Goal: Task Accomplishment & Management: Use online tool/utility

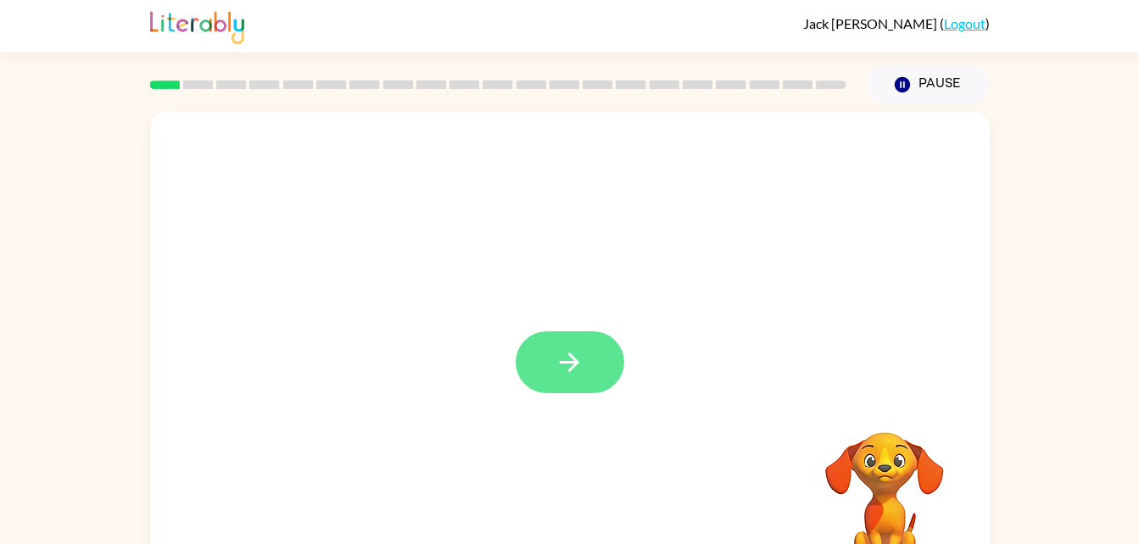
click at [584, 379] on button "button" at bounding box center [570, 363] width 109 height 62
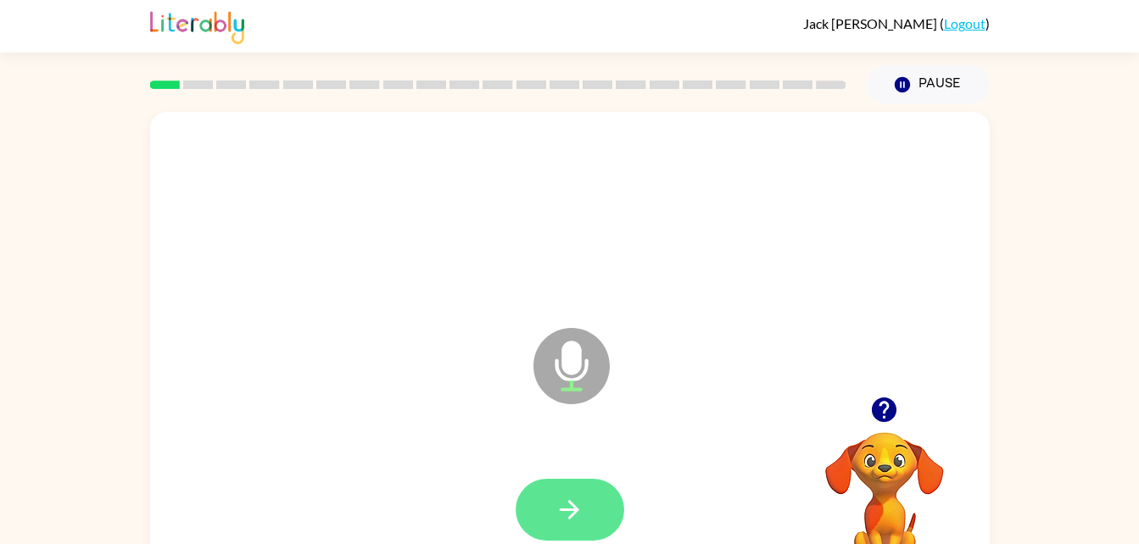
click at [596, 510] on button "button" at bounding box center [570, 510] width 109 height 62
click at [543, 496] on button "button" at bounding box center [570, 510] width 109 height 62
click at [529, 514] on button "button" at bounding box center [570, 510] width 109 height 62
click at [559, 514] on icon "button" at bounding box center [570, 510] width 30 height 30
click at [527, 512] on button "button" at bounding box center [570, 510] width 109 height 62
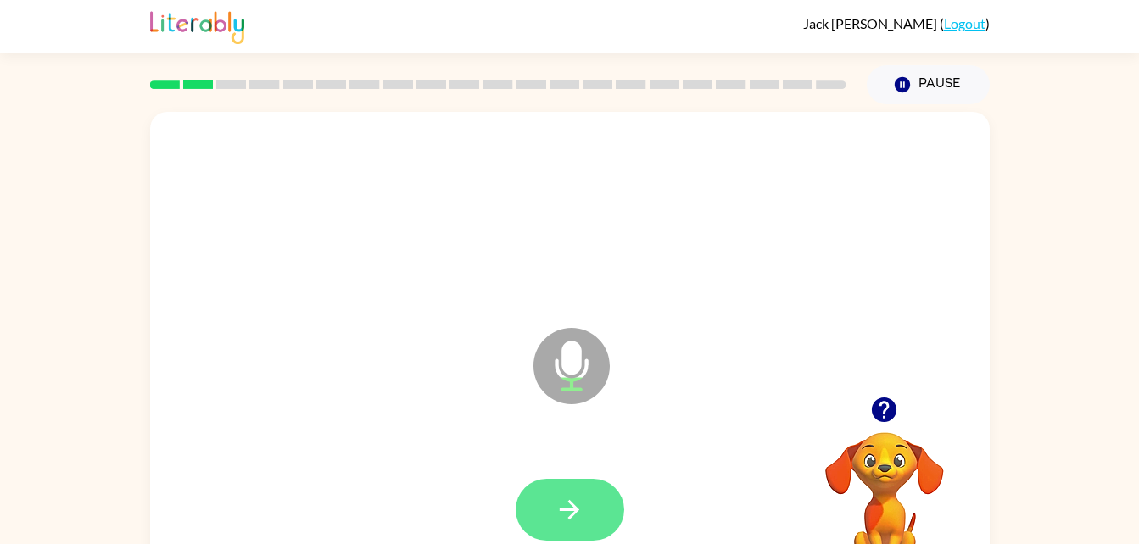
click at [539, 528] on button "button" at bounding box center [570, 510] width 109 height 62
click at [565, 508] on icon "button" at bounding box center [570, 510] width 30 height 30
click at [560, 509] on icon "button" at bounding box center [570, 510] width 20 height 20
click at [596, 524] on button "button" at bounding box center [570, 510] width 109 height 62
click at [578, 511] on icon "button" at bounding box center [570, 510] width 20 height 20
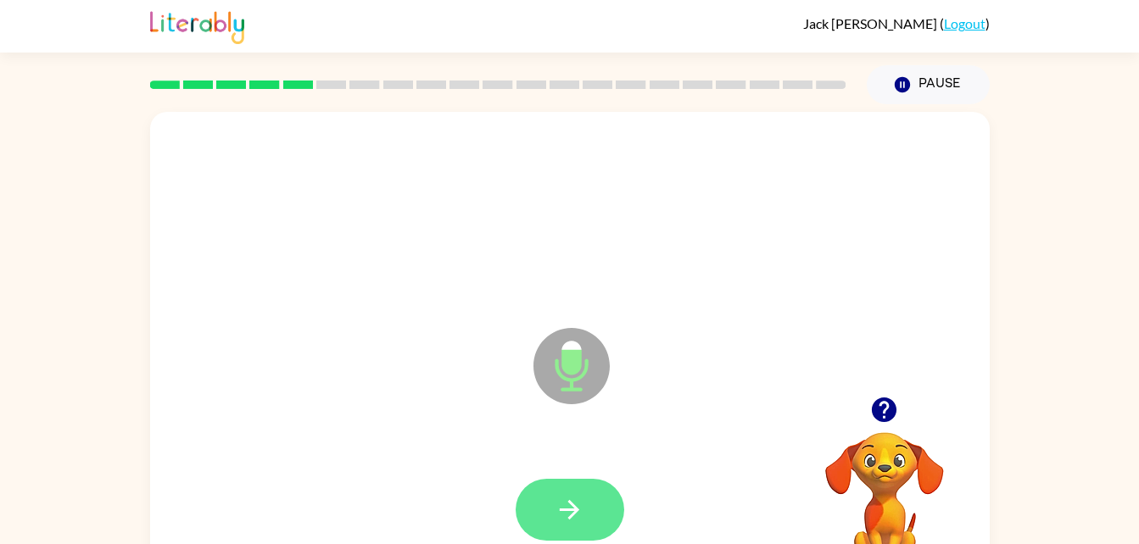
click at [573, 503] on icon "button" at bounding box center [570, 510] width 30 height 30
click at [572, 514] on icon "button" at bounding box center [570, 510] width 20 height 20
click at [573, 528] on button "button" at bounding box center [570, 510] width 109 height 62
click at [561, 518] on icon "button" at bounding box center [570, 510] width 30 height 30
click at [541, 513] on button "button" at bounding box center [570, 510] width 109 height 62
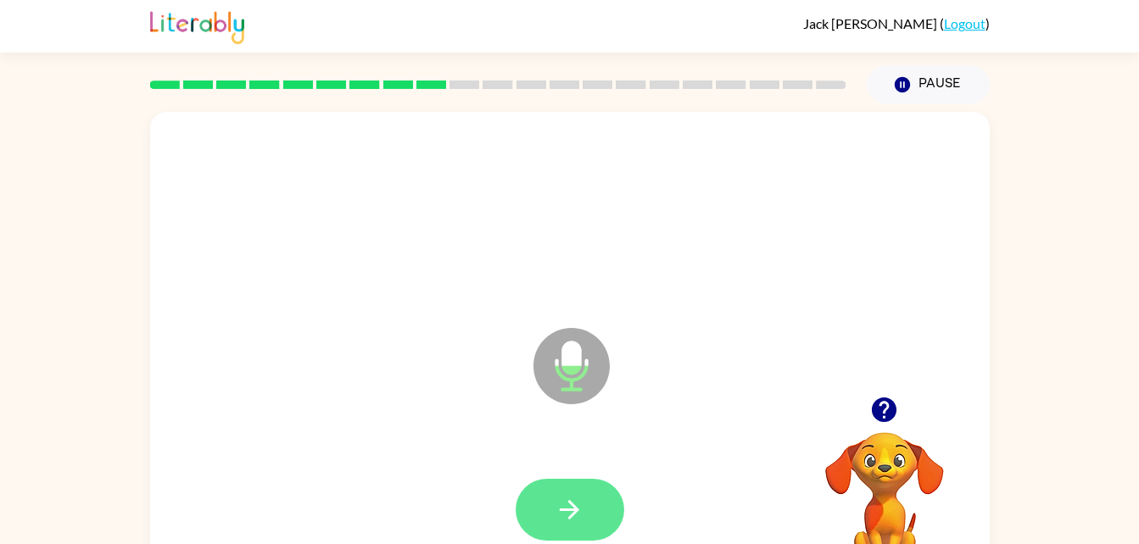
click at [571, 530] on button "button" at bounding box center [570, 510] width 109 height 62
click at [560, 483] on button "button" at bounding box center [570, 510] width 109 height 62
click at [570, 489] on button "button" at bounding box center [570, 510] width 109 height 62
click at [565, 482] on button "button" at bounding box center [570, 510] width 109 height 62
click at [575, 503] on icon "button" at bounding box center [570, 510] width 30 height 30
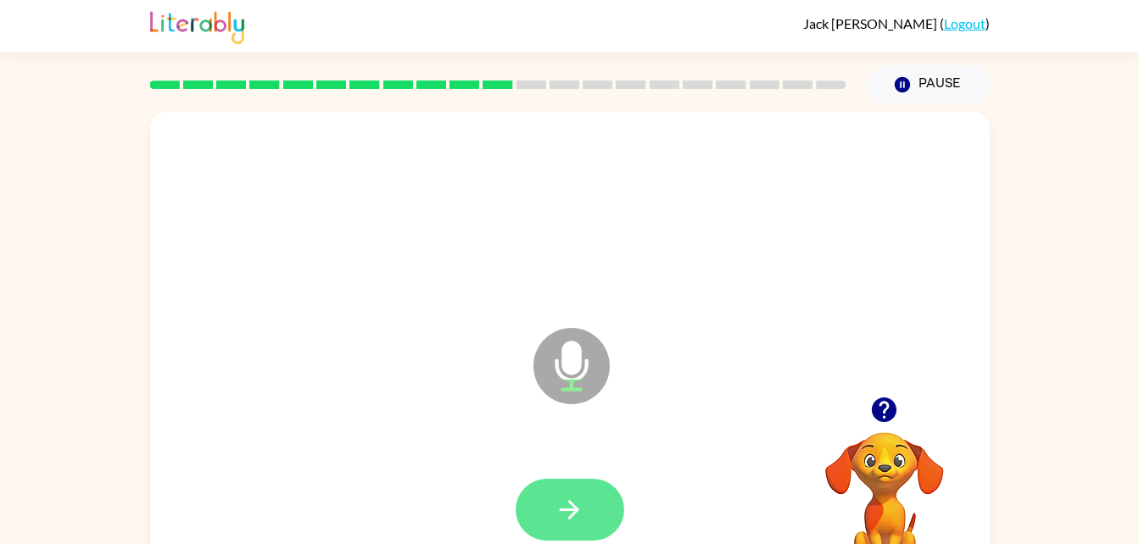
click at [517, 504] on button "button" at bounding box center [570, 510] width 109 height 62
click at [560, 495] on icon "button" at bounding box center [570, 510] width 30 height 30
click at [589, 487] on button "button" at bounding box center [570, 510] width 109 height 62
click at [587, 494] on button "button" at bounding box center [570, 510] width 109 height 62
click at [569, 495] on icon "button" at bounding box center [570, 510] width 30 height 30
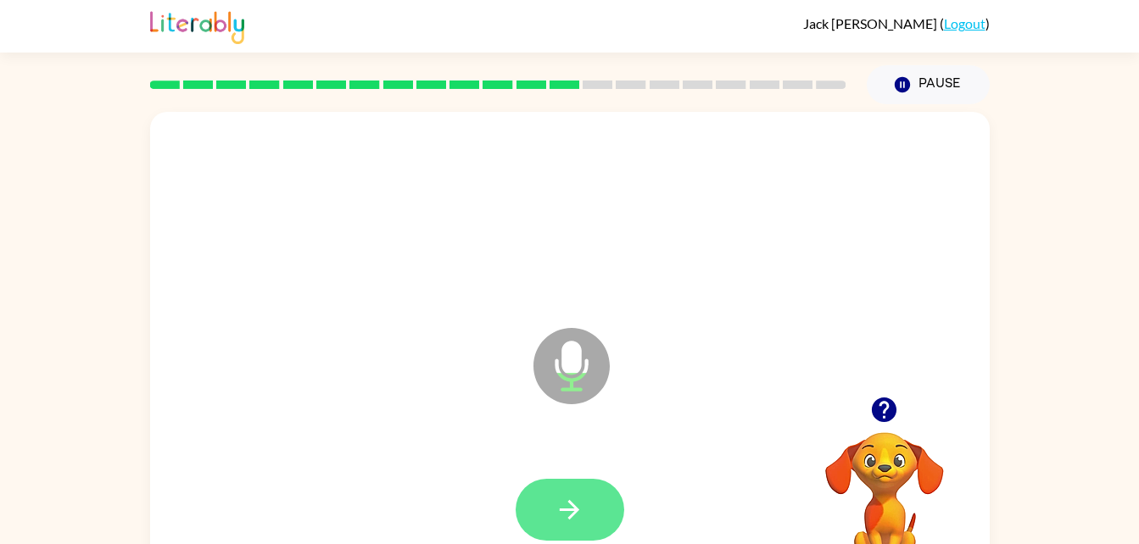
click at [574, 509] on icon "button" at bounding box center [570, 510] width 20 height 20
click at [583, 501] on icon "button" at bounding box center [570, 510] width 30 height 30
click at [584, 512] on button "button" at bounding box center [570, 510] width 109 height 62
click at [565, 493] on button "button" at bounding box center [570, 510] width 109 height 62
click at [572, 519] on icon "button" at bounding box center [570, 510] width 30 height 30
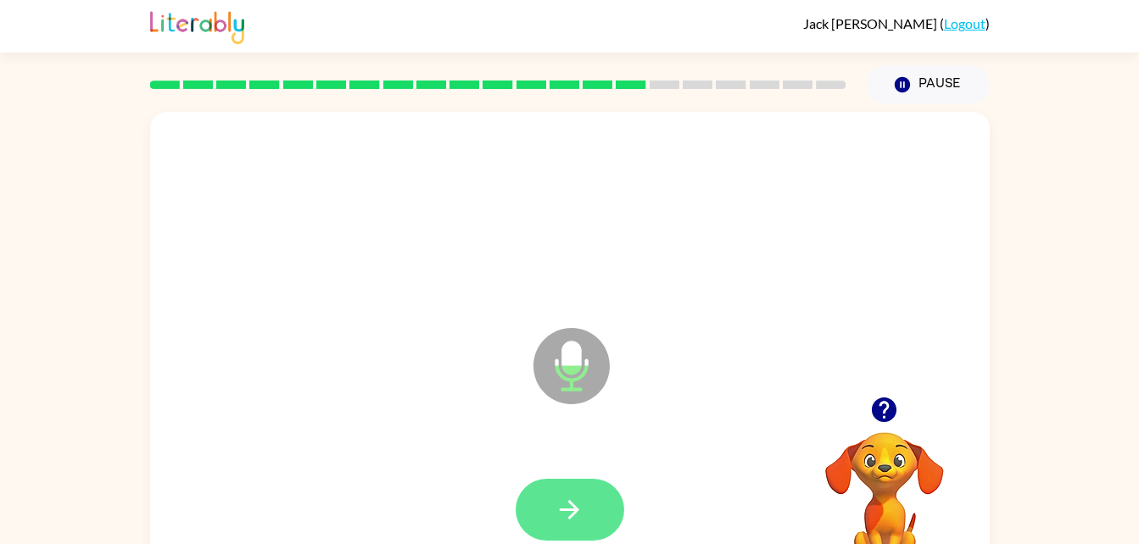
click at [566, 511] on icon "button" at bounding box center [570, 510] width 20 height 20
click at [570, 525] on button "button" at bounding box center [570, 510] width 109 height 62
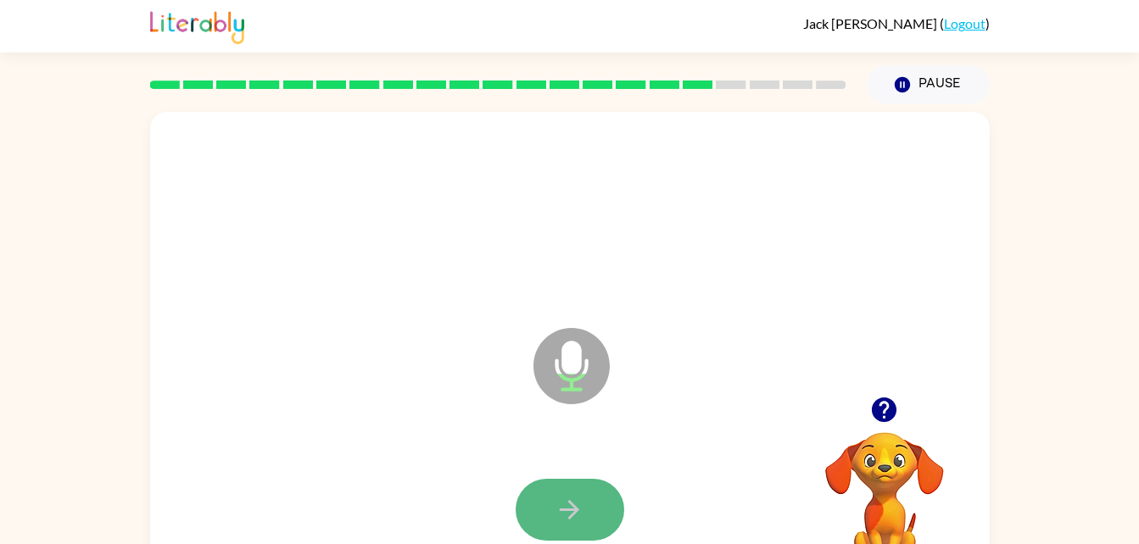
click at [548, 513] on button "button" at bounding box center [570, 510] width 109 height 62
click at [551, 492] on button "button" at bounding box center [570, 510] width 109 height 62
click at [550, 500] on button "button" at bounding box center [570, 510] width 109 height 62
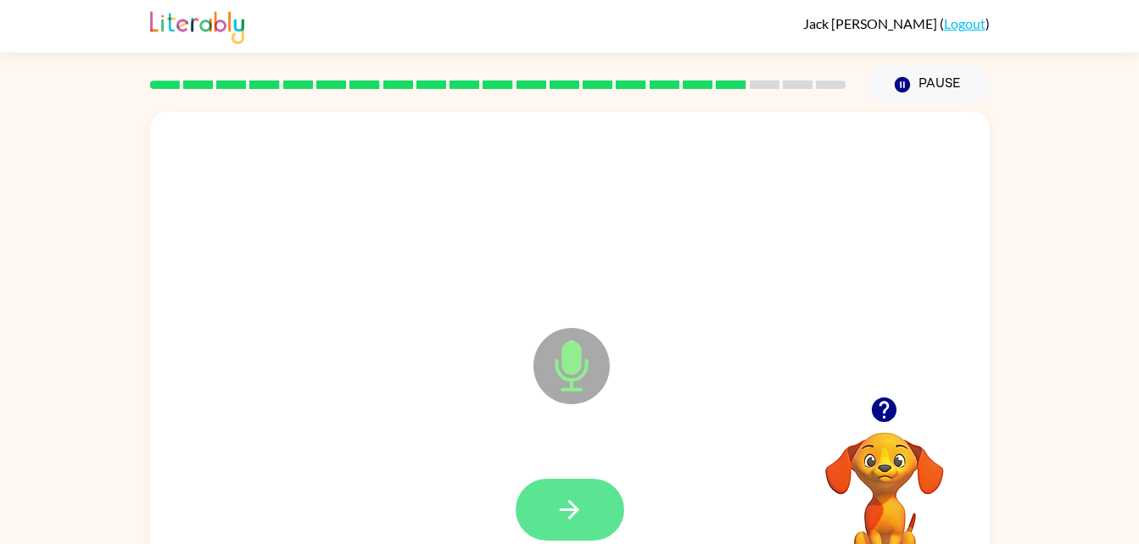
click at [572, 518] on icon "button" at bounding box center [570, 510] width 30 height 30
click at [568, 498] on icon "button" at bounding box center [570, 510] width 30 height 30
click at [550, 525] on button "button" at bounding box center [570, 510] width 109 height 62
click at [544, 486] on button "button" at bounding box center [570, 510] width 109 height 62
click at [586, 523] on button "button" at bounding box center [570, 510] width 109 height 62
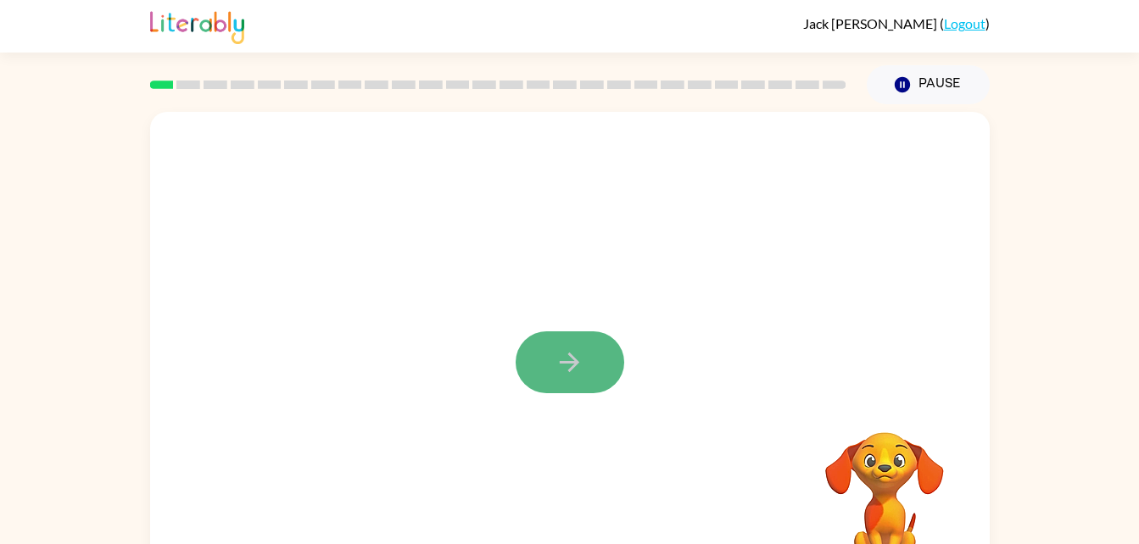
click at [588, 352] on button "button" at bounding box center [570, 363] width 109 height 62
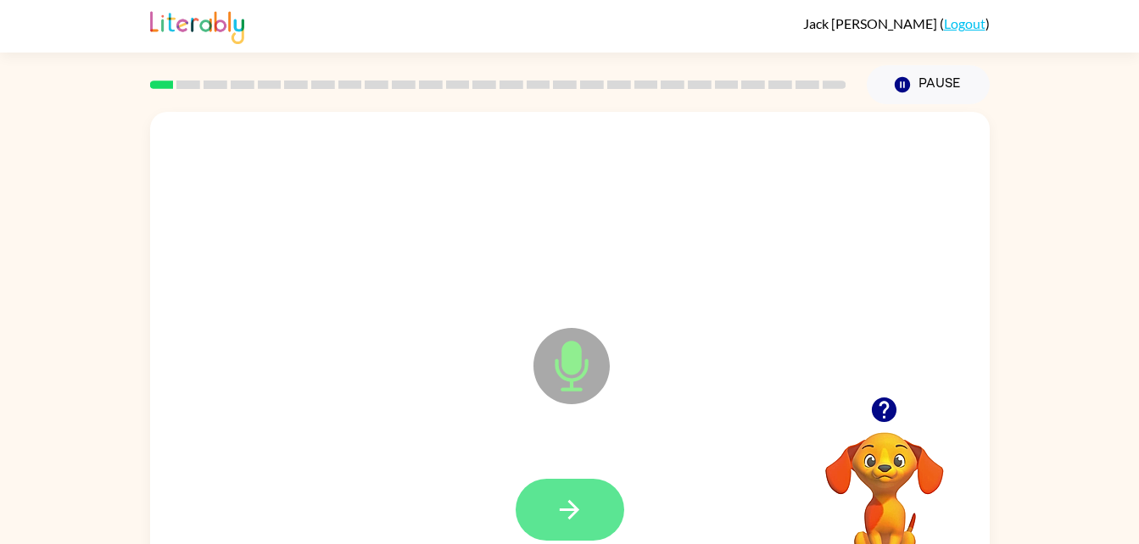
click at [568, 499] on icon "button" at bounding box center [570, 510] width 30 height 30
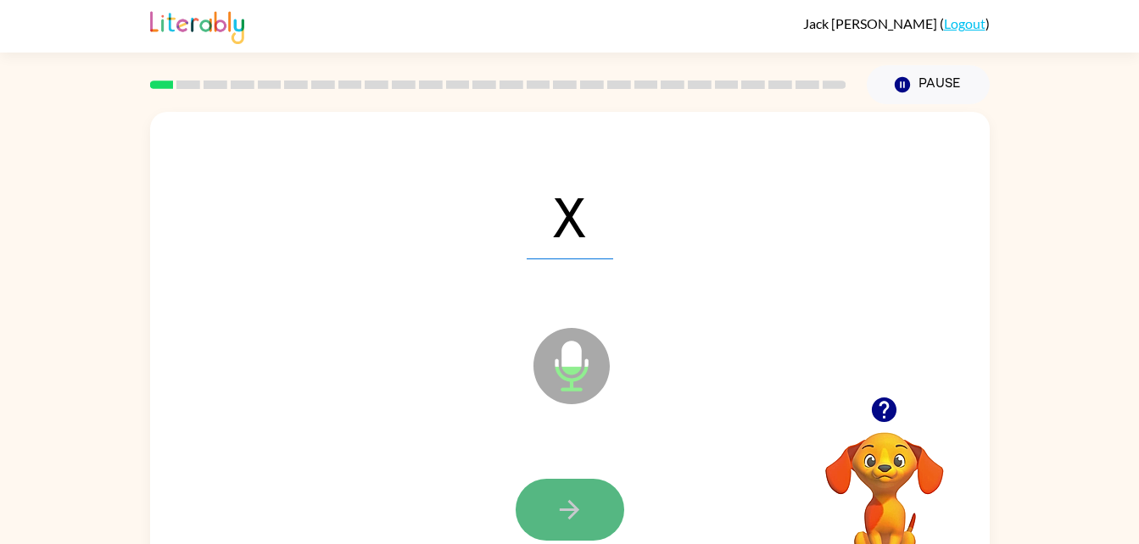
click at [567, 527] on button "button" at bounding box center [570, 510] width 109 height 62
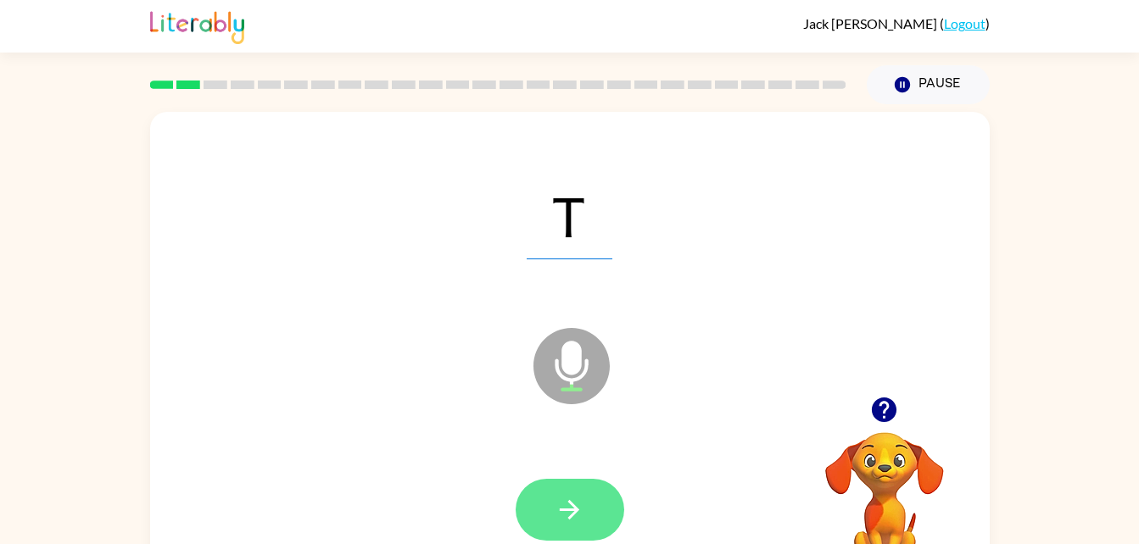
click at [540, 519] on button "button" at bounding box center [570, 510] width 109 height 62
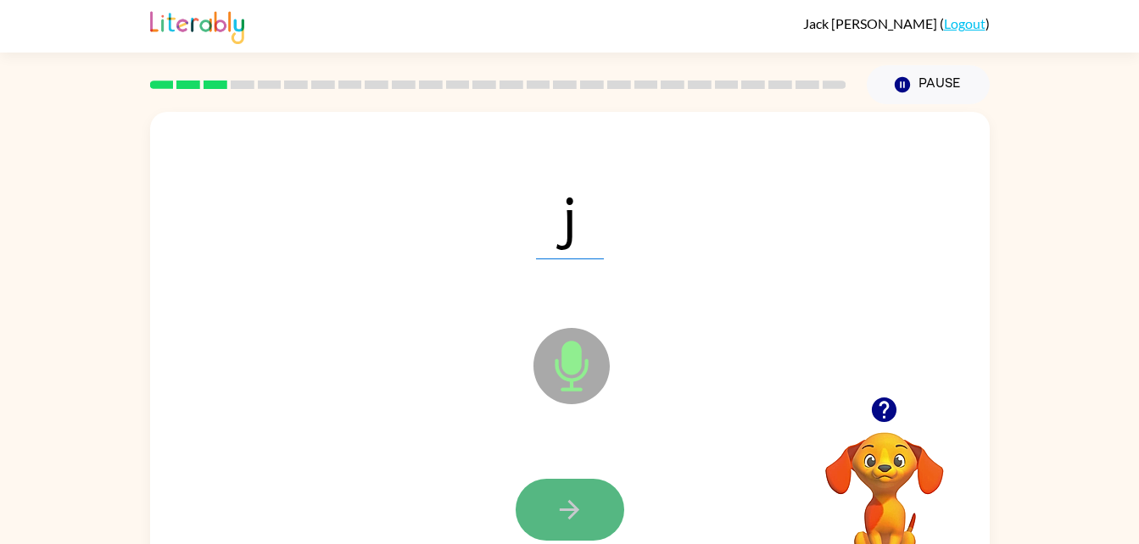
click at [573, 515] on icon "button" at bounding box center [570, 510] width 20 height 20
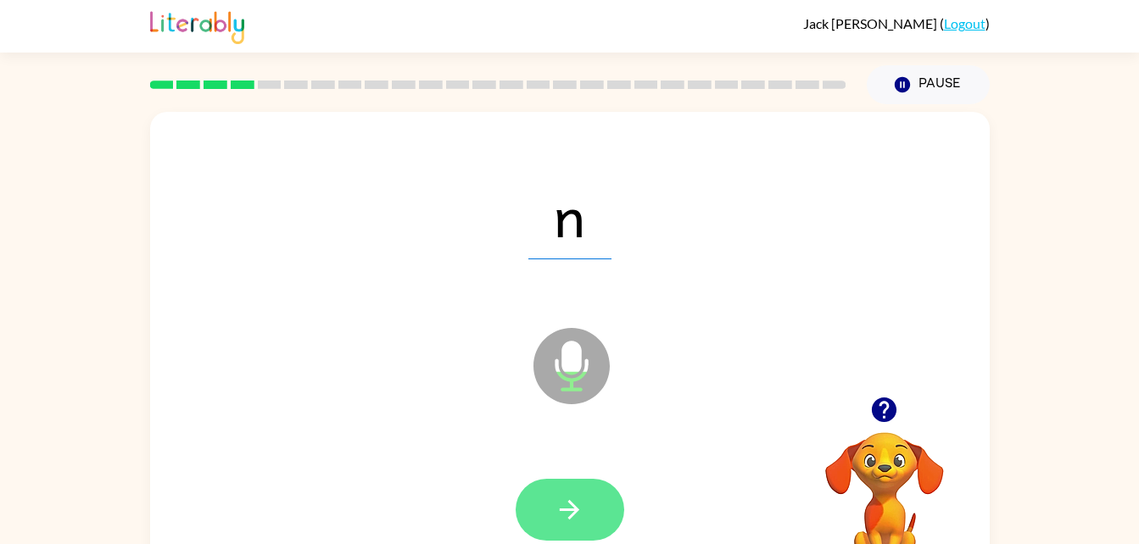
click at [572, 510] on icon "button" at bounding box center [570, 510] width 20 height 20
click at [584, 517] on icon "button" at bounding box center [570, 510] width 30 height 30
click at [585, 494] on button "button" at bounding box center [570, 510] width 109 height 62
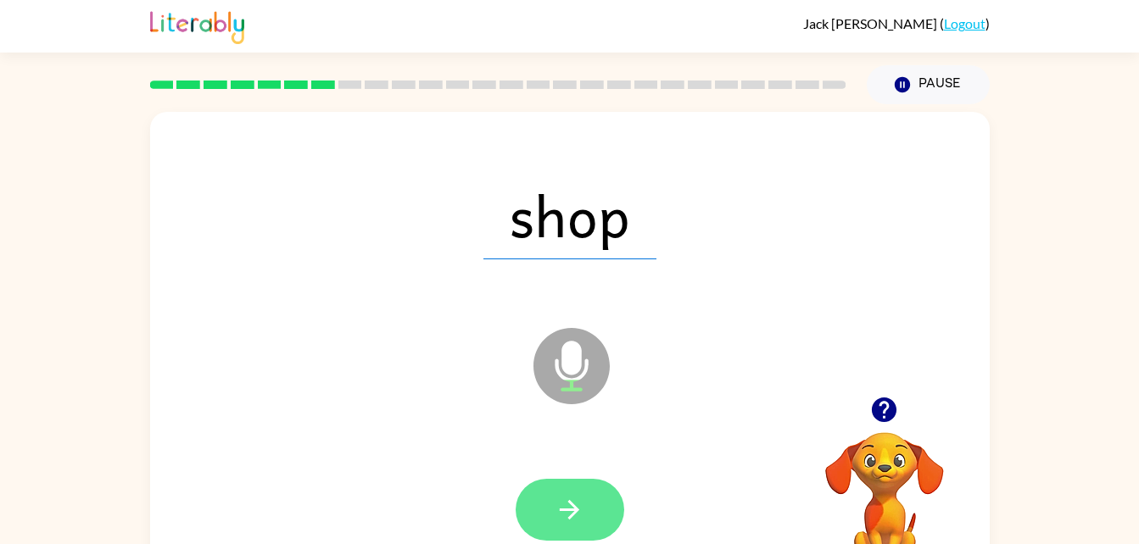
click at [570, 523] on icon "button" at bounding box center [570, 510] width 30 height 30
click at [549, 512] on button "button" at bounding box center [570, 510] width 109 height 62
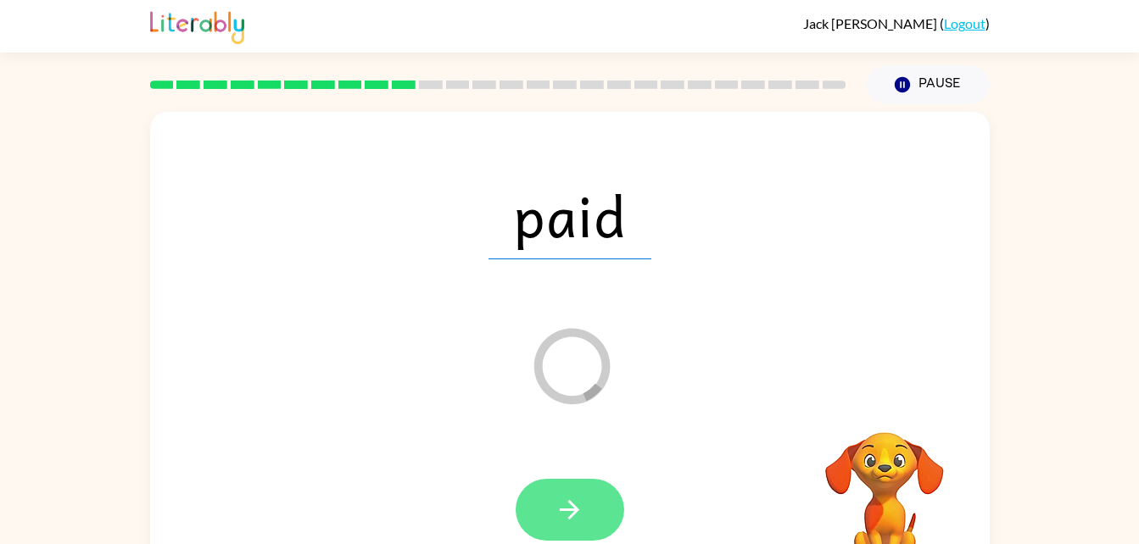
click at [556, 506] on icon "button" at bounding box center [570, 510] width 30 height 30
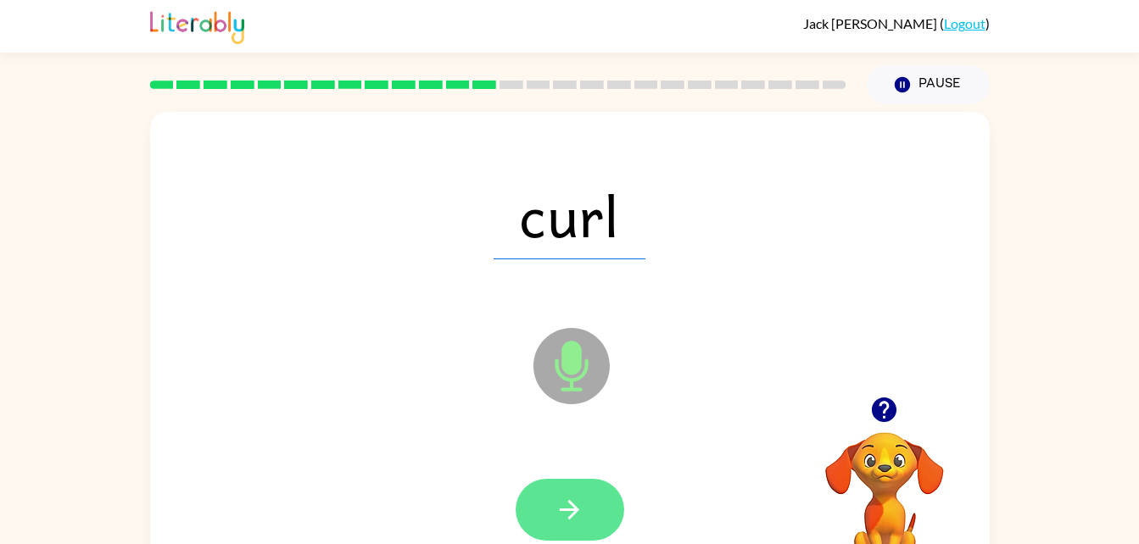
click at [551, 506] on button "button" at bounding box center [570, 510] width 109 height 62
click at [548, 500] on button "button" at bounding box center [570, 510] width 109 height 62
click at [548, 494] on button "button" at bounding box center [570, 510] width 109 height 62
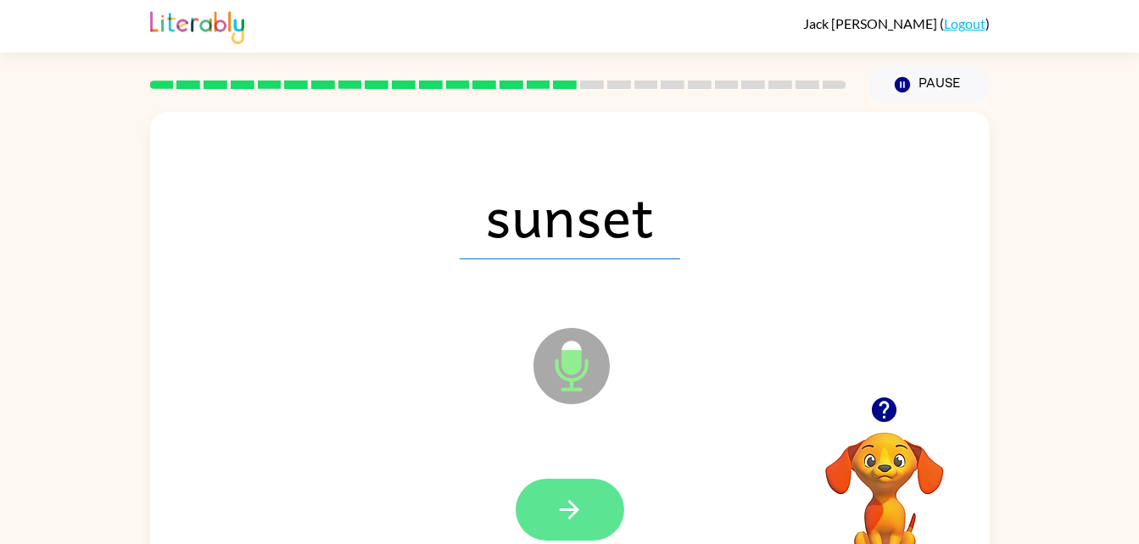
click at [570, 511] on icon "button" at bounding box center [570, 510] width 20 height 20
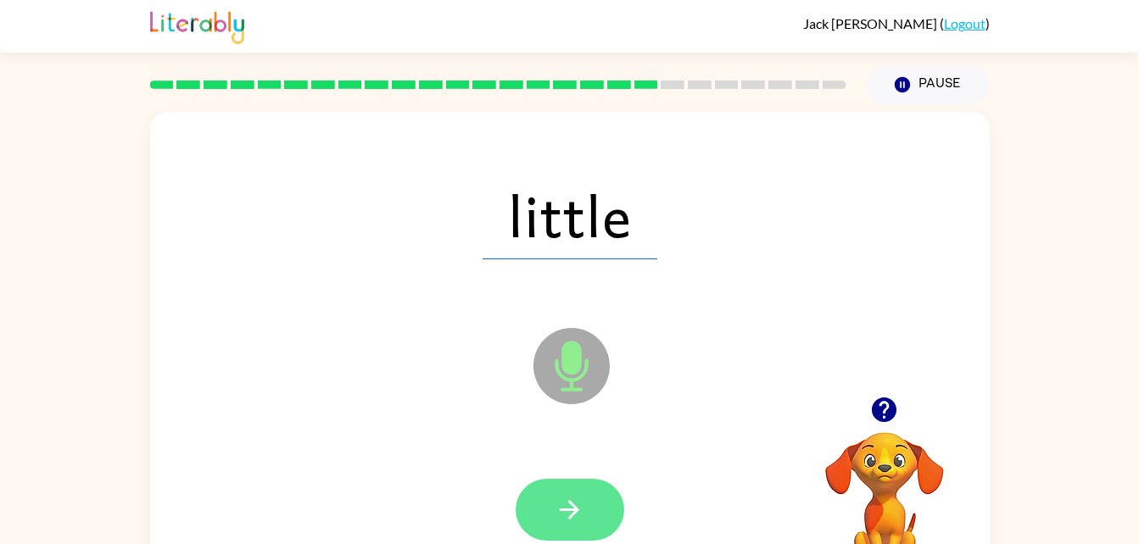
click at [544, 515] on button "button" at bounding box center [570, 510] width 109 height 62
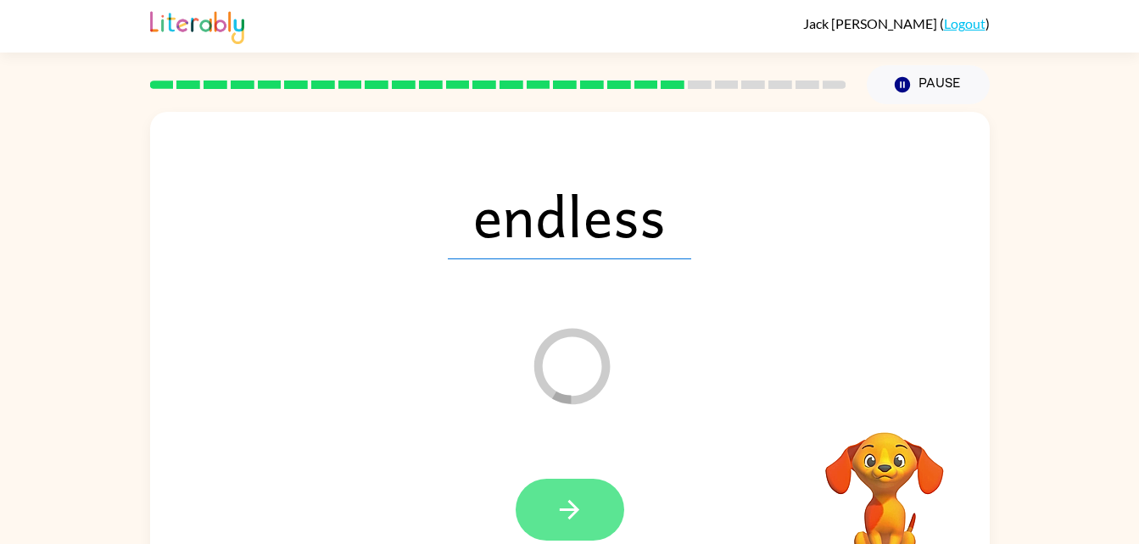
click at [574, 516] on icon "button" at bounding box center [570, 510] width 30 height 30
click at [561, 508] on icon "button" at bounding box center [570, 510] width 30 height 30
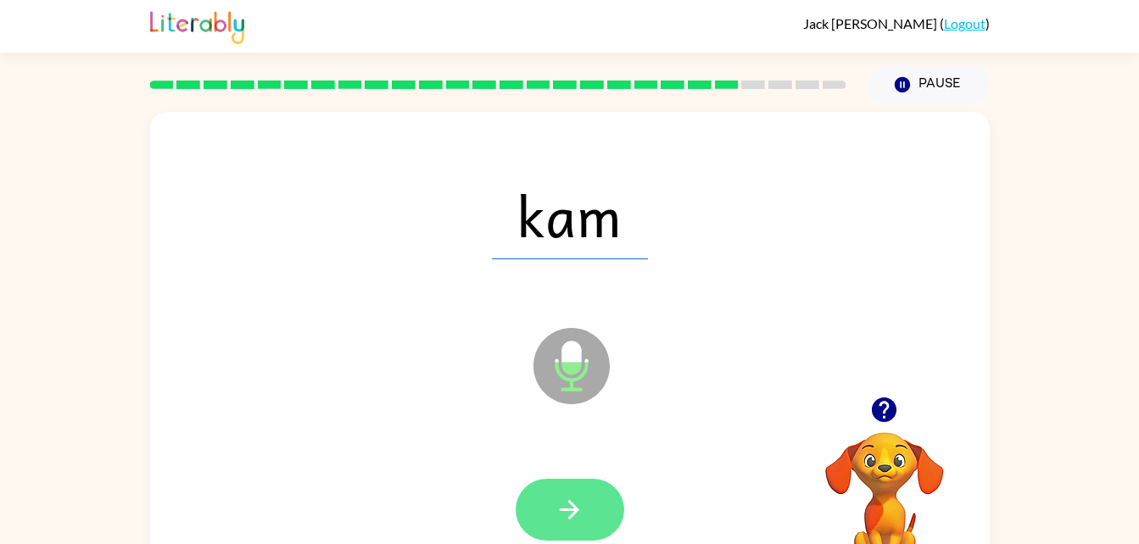
click at [584, 500] on icon "button" at bounding box center [570, 510] width 30 height 30
click at [551, 538] on button "button" at bounding box center [570, 510] width 109 height 62
click at [572, 491] on button "button" at bounding box center [570, 510] width 109 height 62
click at [571, 482] on button "button" at bounding box center [570, 510] width 109 height 62
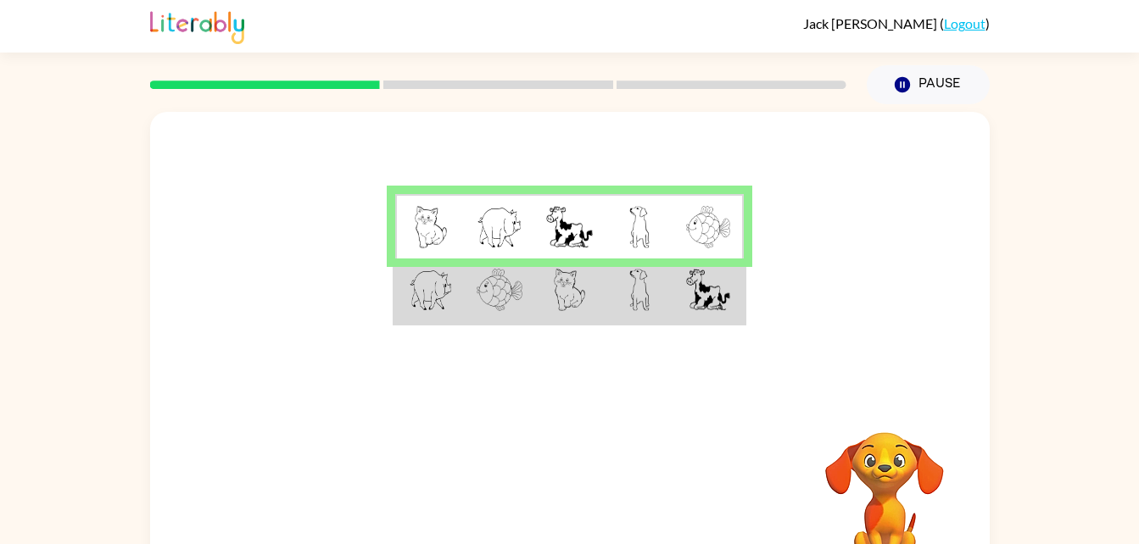
click at [584, 291] on img at bounding box center [570, 290] width 32 height 42
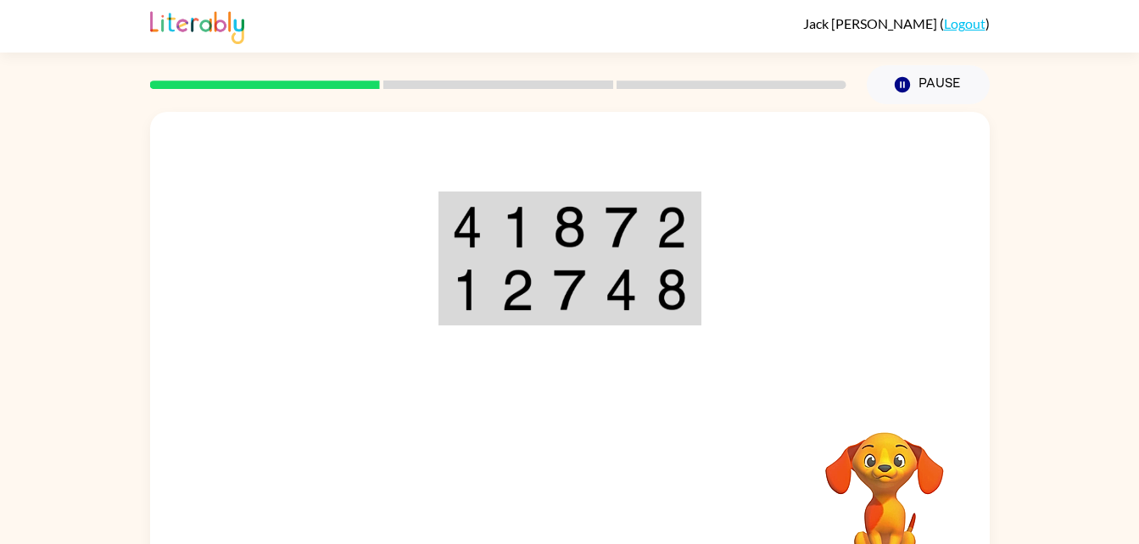
click at [594, 305] on td at bounding box center [570, 291] width 52 height 65
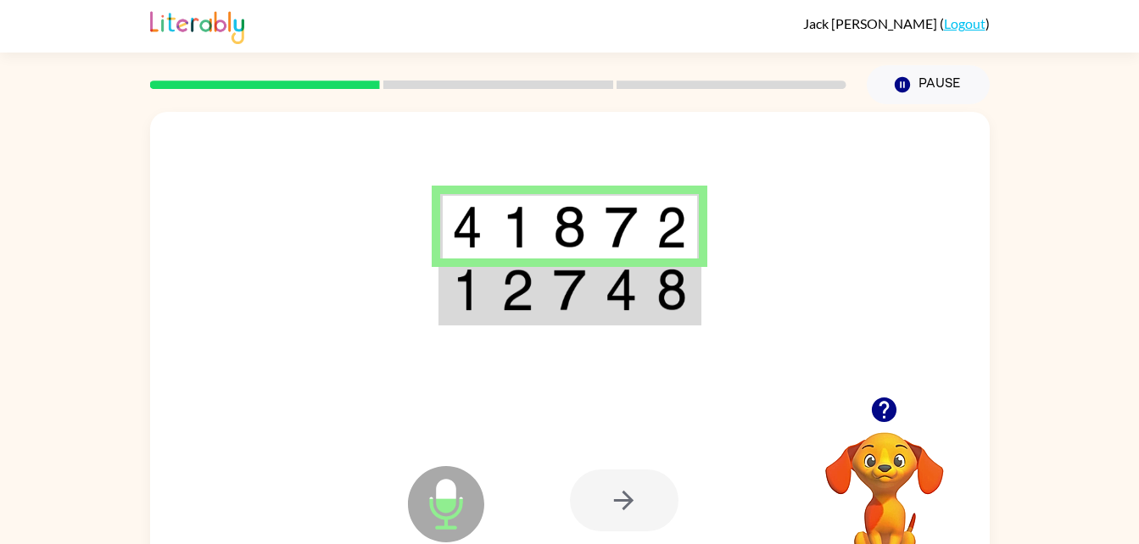
click at [847, 459] on video "Your browser must support playing .mp4 files to use Literably. Please try using…" at bounding box center [885, 491] width 170 height 170
click at [632, 501] on div at bounding box center [624, 501] width 109 height 62
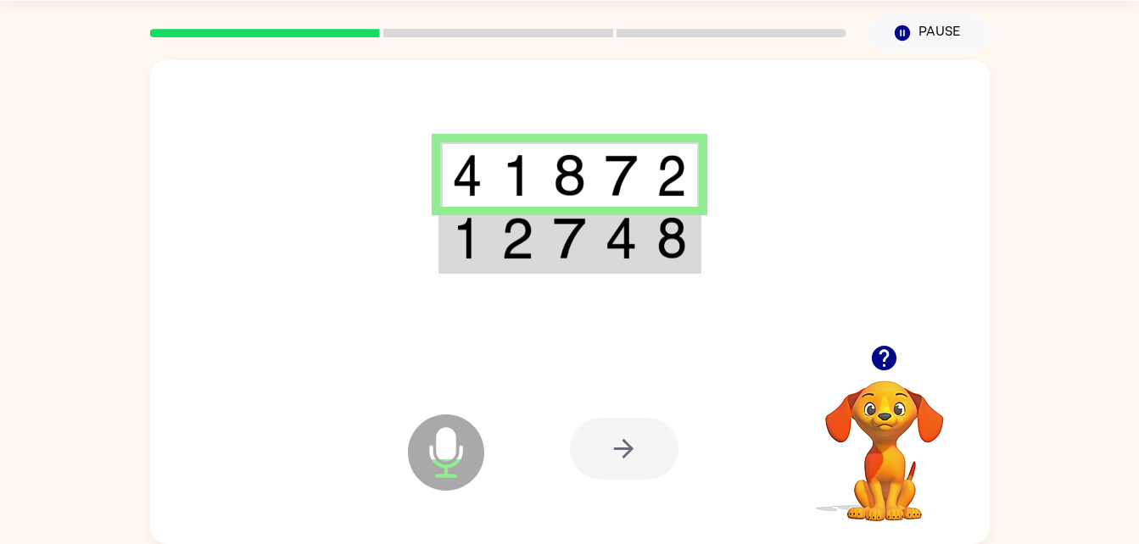
click at [449, 455] on icon "Microphone The Microphone is here when it is your turn to talk" at bounding box center [531, 473] width 254 height 127
click at [636, 455] on div at bounding box center [624, 449] width 109 height 62
click at [561, 177] on img at bounding box center [569, 175] width 32 height 42
click at [569, 243] on img at bounding box center [569, 238] width 32 height 42
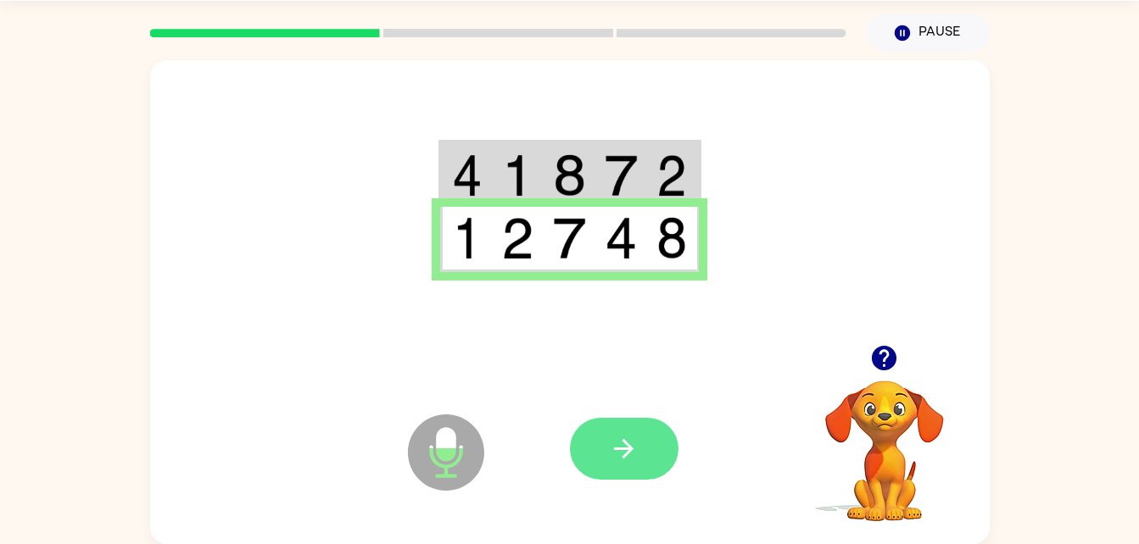
click at [651, 444] on button "button" at bounding box center [624, 449] width 109 height 62
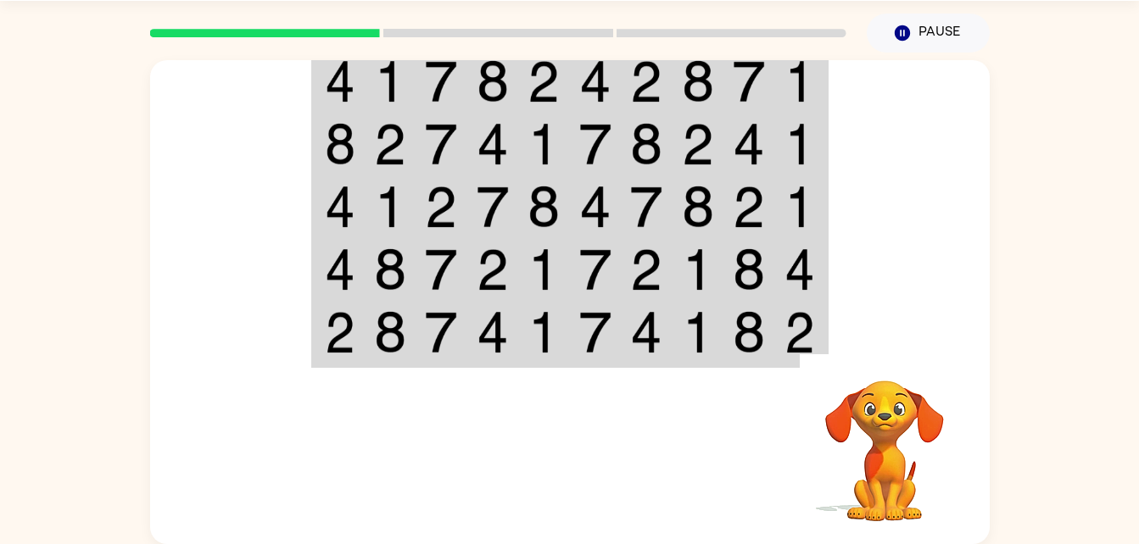
scroll to position [0, 0]
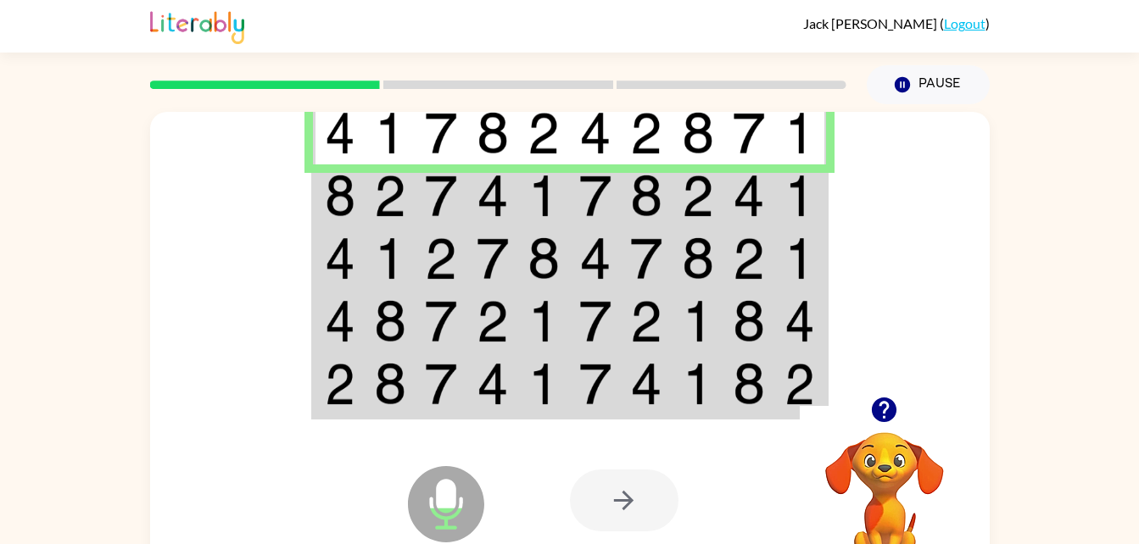
click at [336, 205] on img at bounding box center [340, 196] width 31 height 42
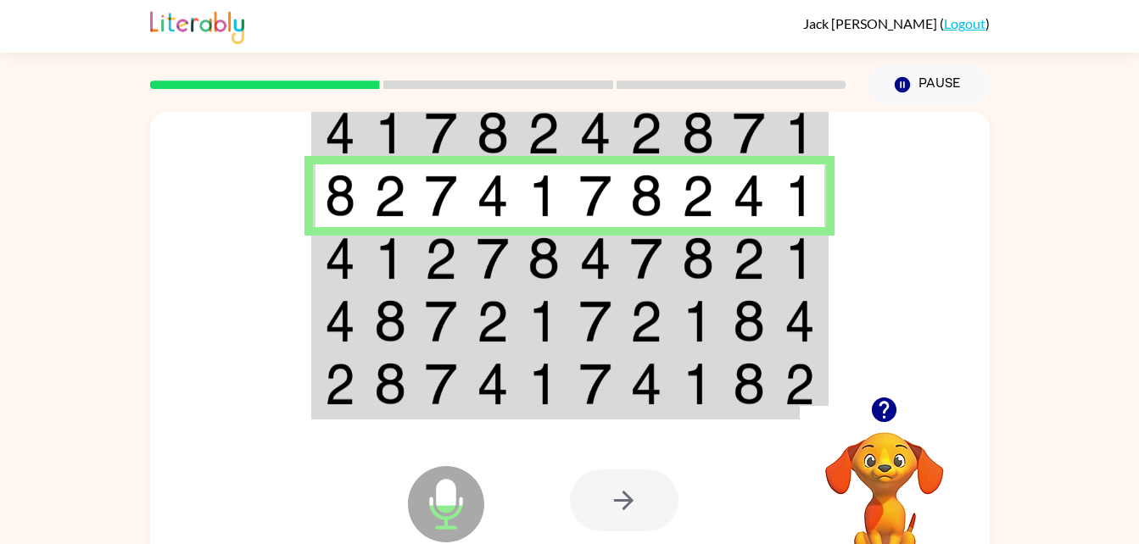
click at [363, 279] on td at bounding box center [339, 258] width 52 height 63
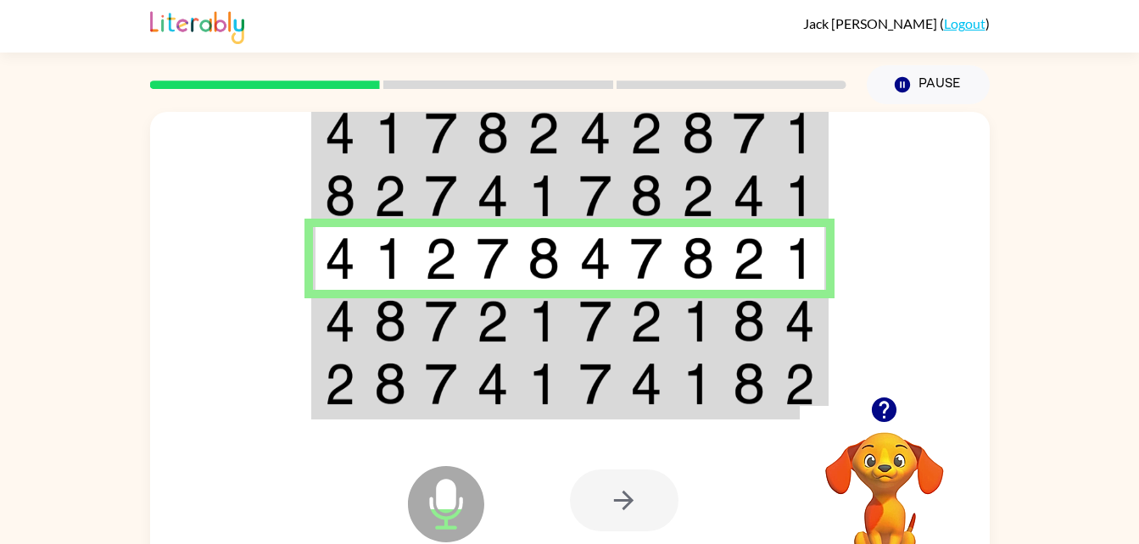
click at [360, 345] on td at bounding box center [339, 321] width 52 height 63
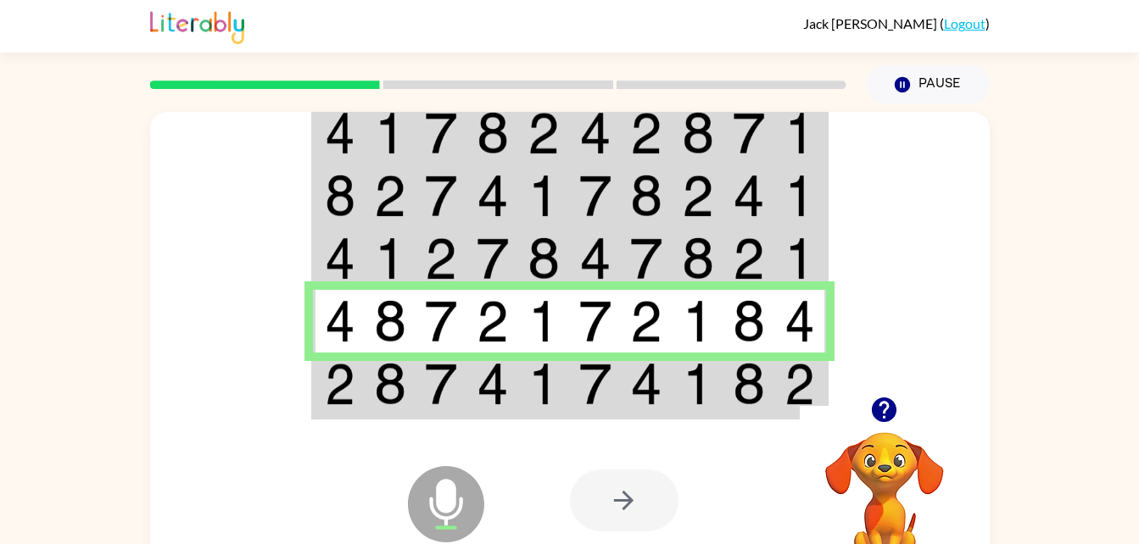
click at [338, 400] on img at bounding box center [340, 384] width 31 height 42
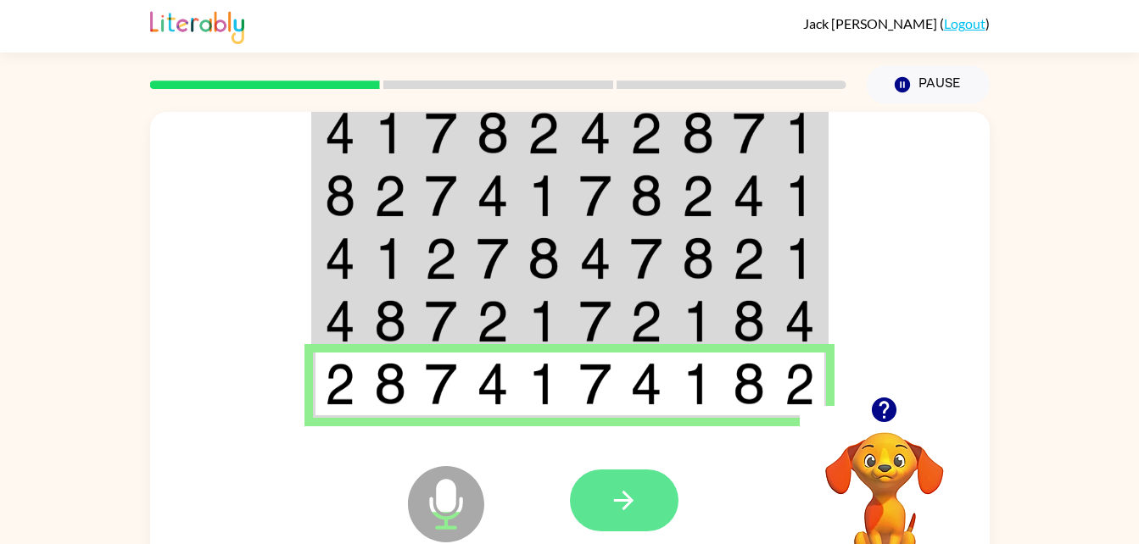
click at [606, 492] on button "button" at bounding box center [624, 501] width 109 height 62
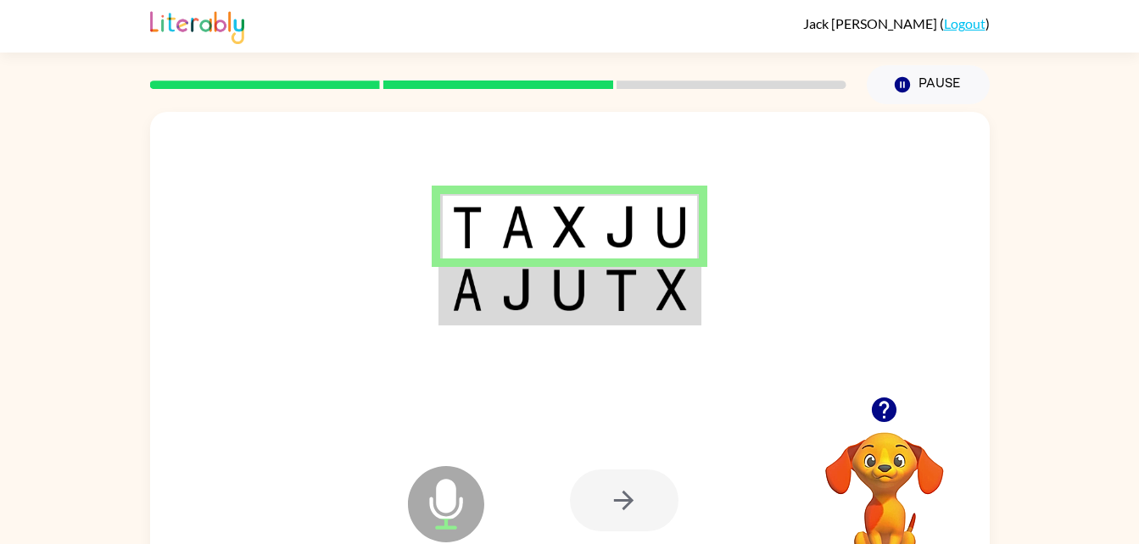
click at [517, 289] on img at bounding box center [517, 290] width 32 height 42
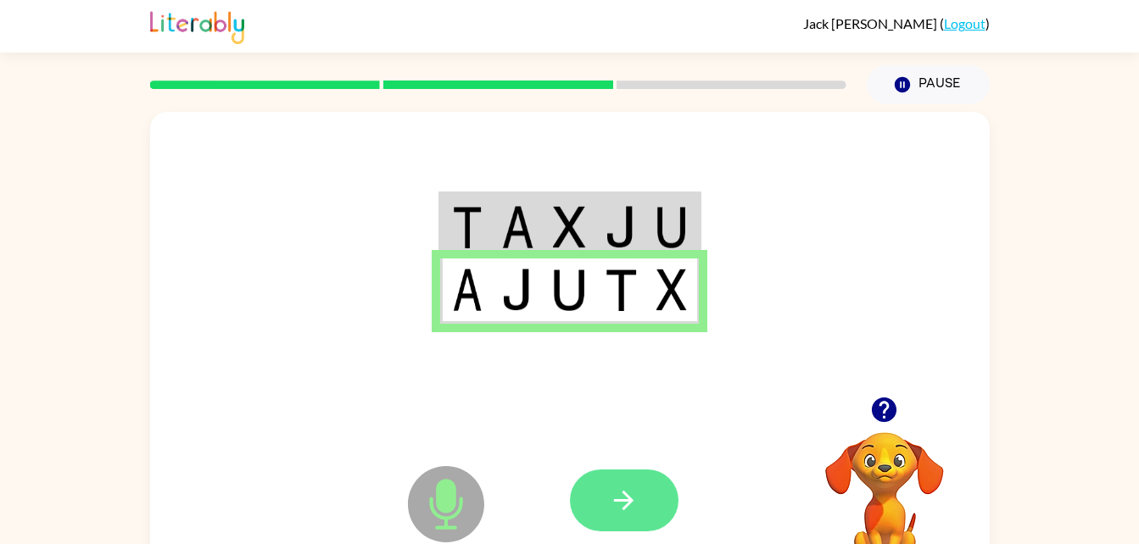
click at [600, 472] on button "button" at bounding box center [624, 501] width 109 height 62
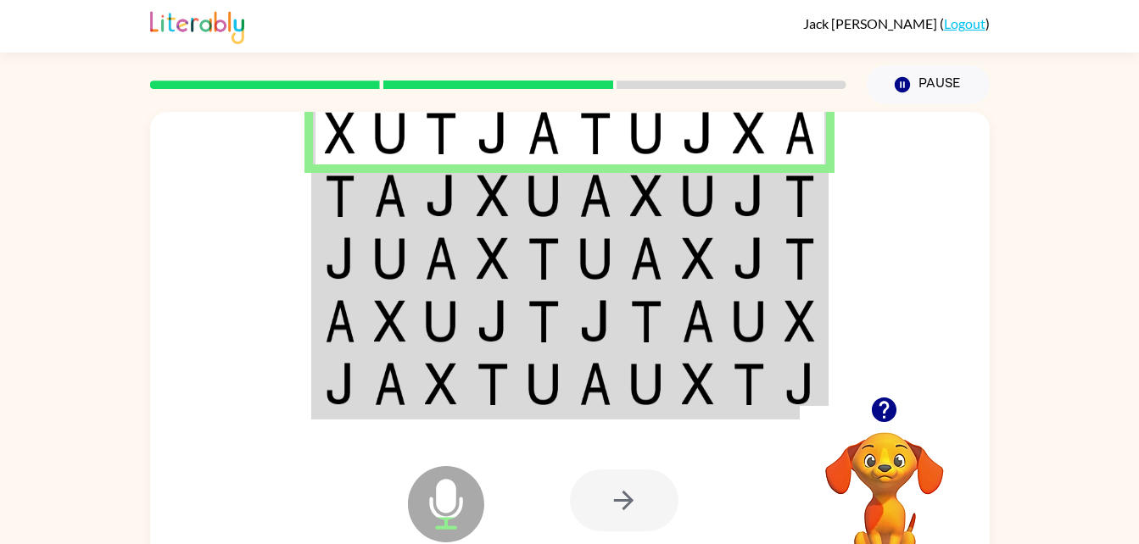
click at [342, 206] on img at bounding box center [340, 196] width 31 height 42
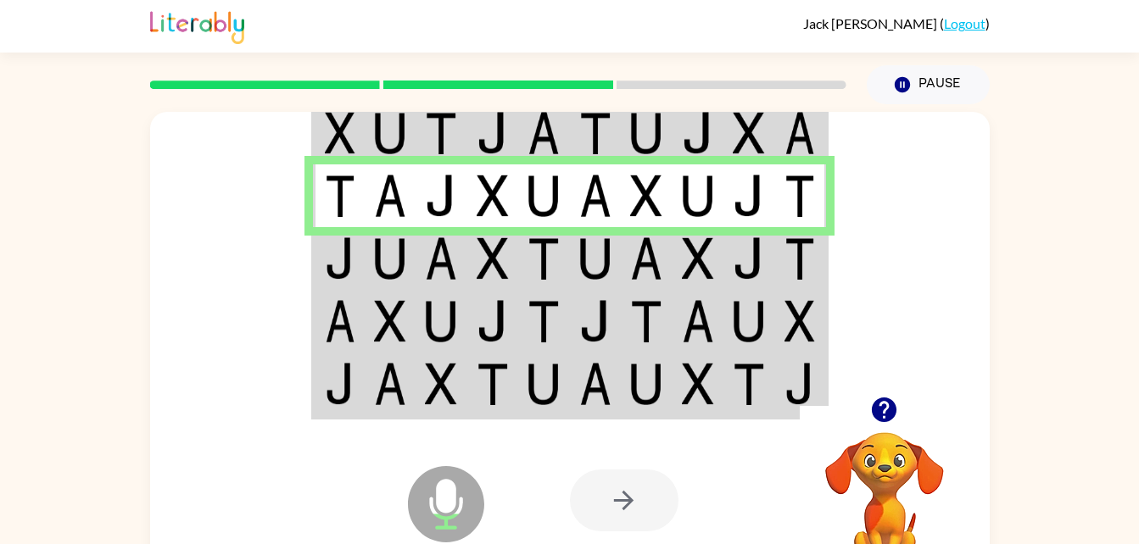
click at [361, 269] on td at bounding box center [339, 258] width 52 height 63
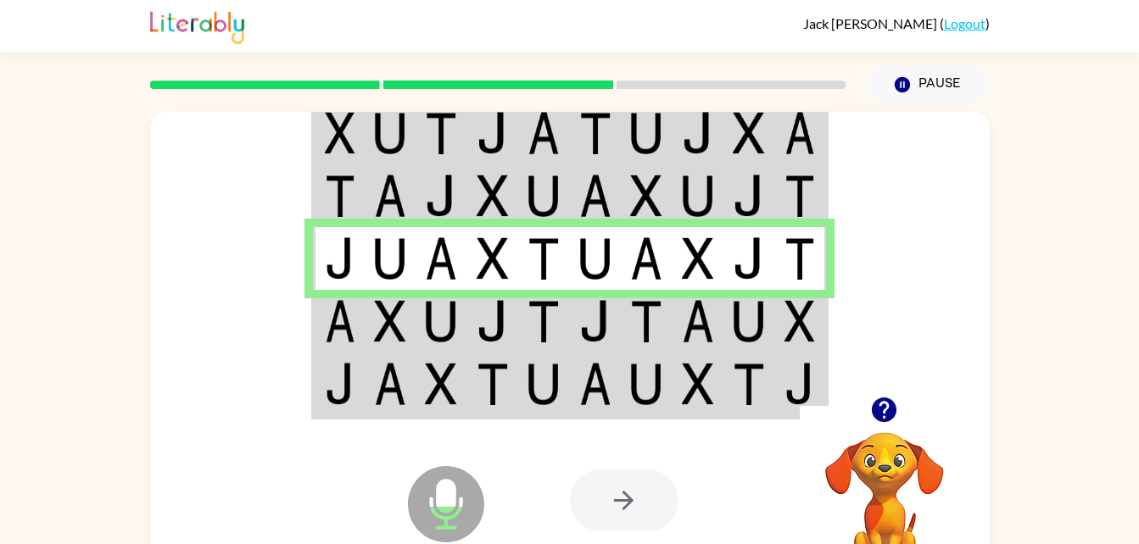
click at [363, 320] on td at bounding box center [339, 321] width 52 height 63
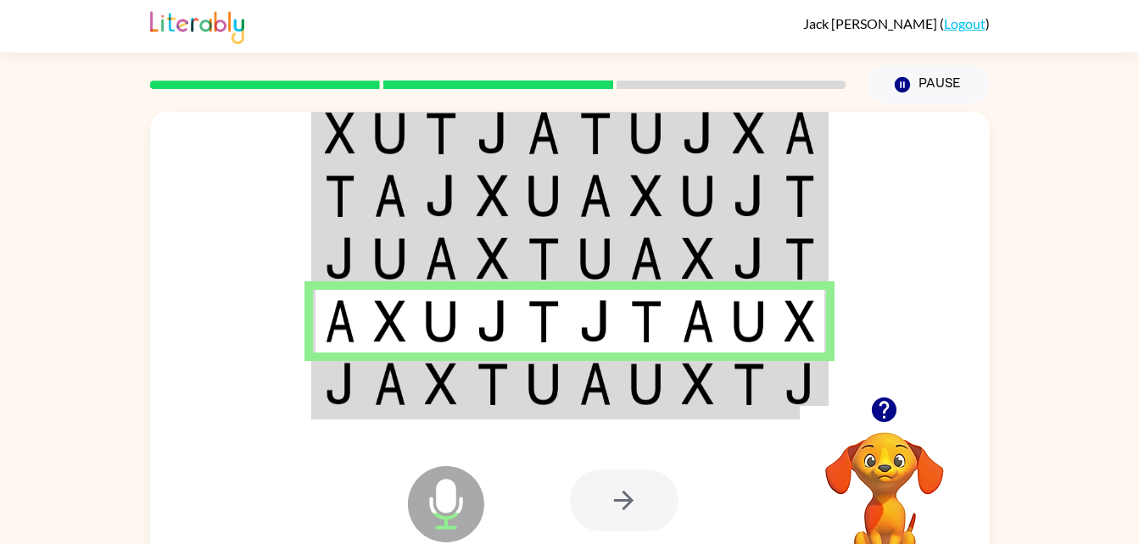
click at [388, 386] on img at bounding box center [390, 384] width 32 height 42
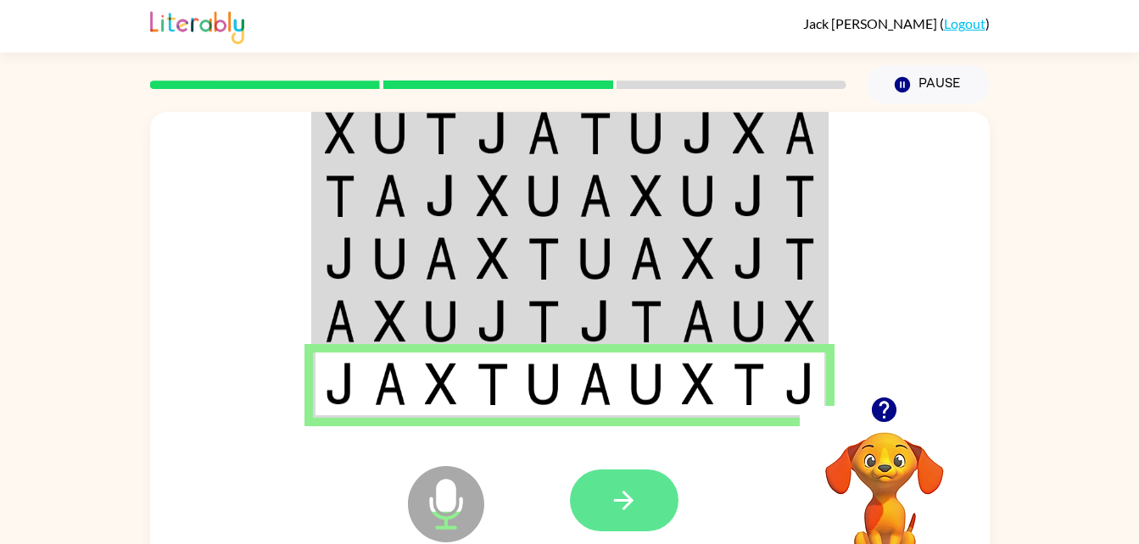
click at [662, 491] on button "button" at bounding box center [624, 501] width 109 height 62
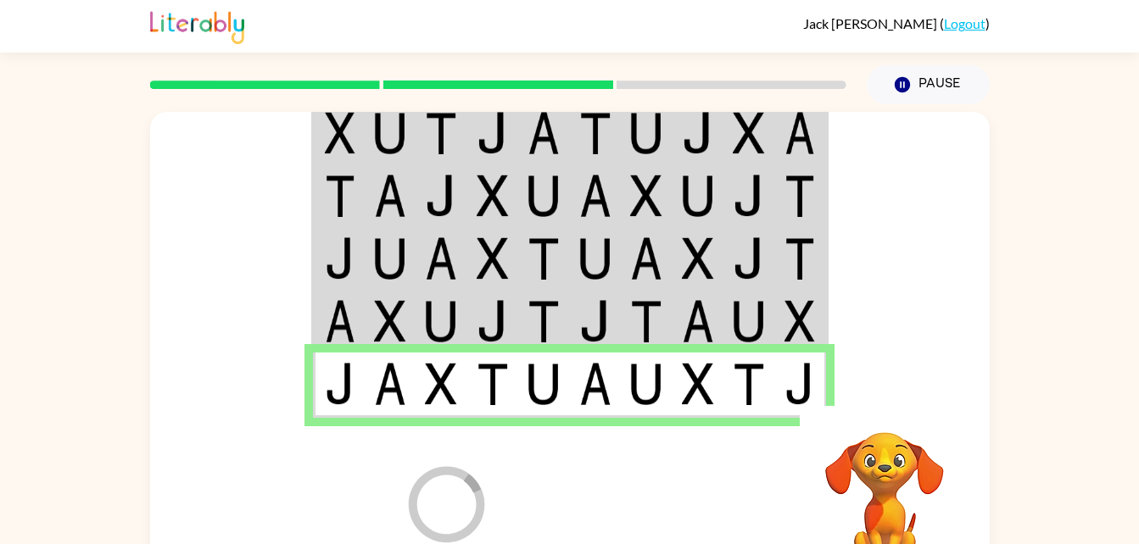
click at [624, 517] on div at bounding box center [695, 500] width 250 height 191
